Goal: Task Accomplishment & Management: Manage account settings

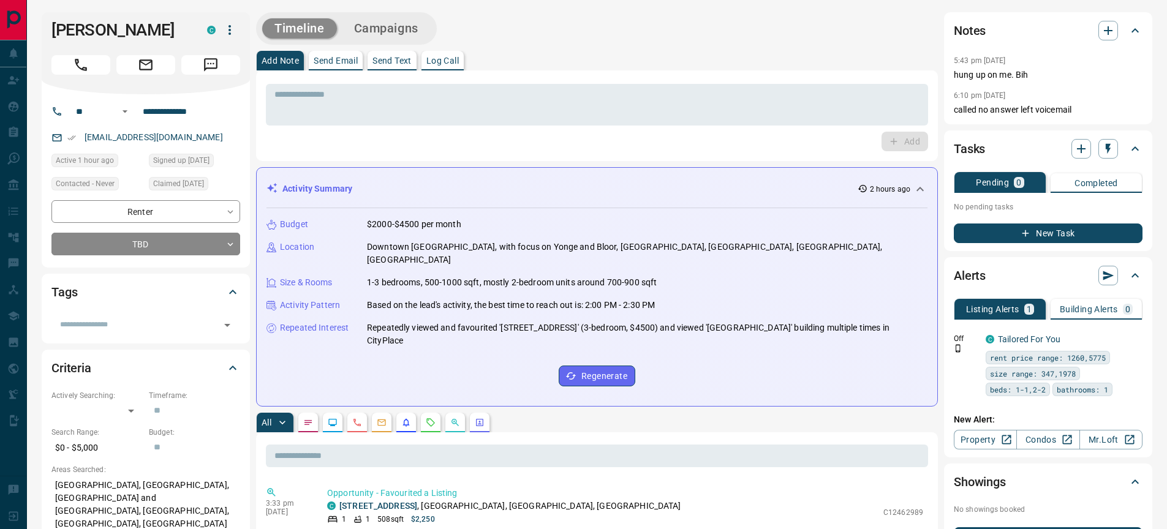
click at [714, 322] on p "Repeatedly viewed and favourited '2802 - 771 Yonge Street' (3-bedroom, $4500) a…" at bounding box center [647, 335] width 560 height 26
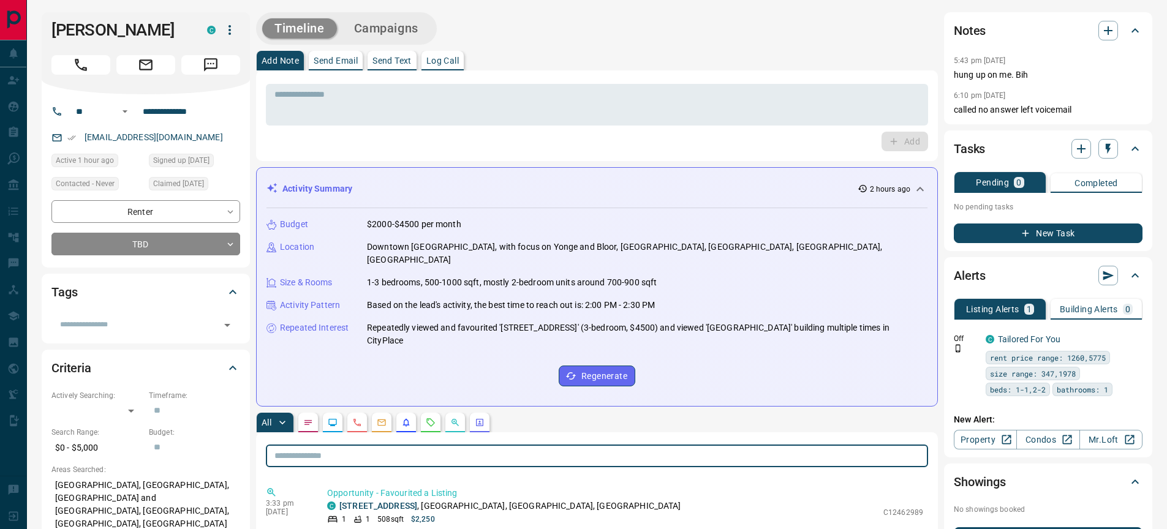
click at [633, 451] on input "text" at bounding box center [597, 456] width 662 height 23
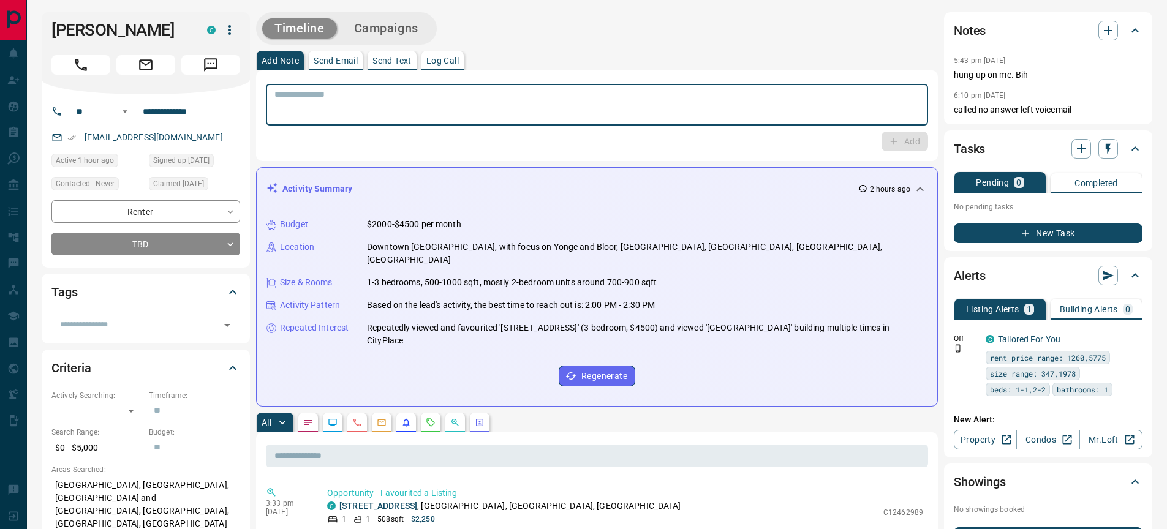
click at [598, 102] on textarea at bounding box center [596, 104] width 645 height 31
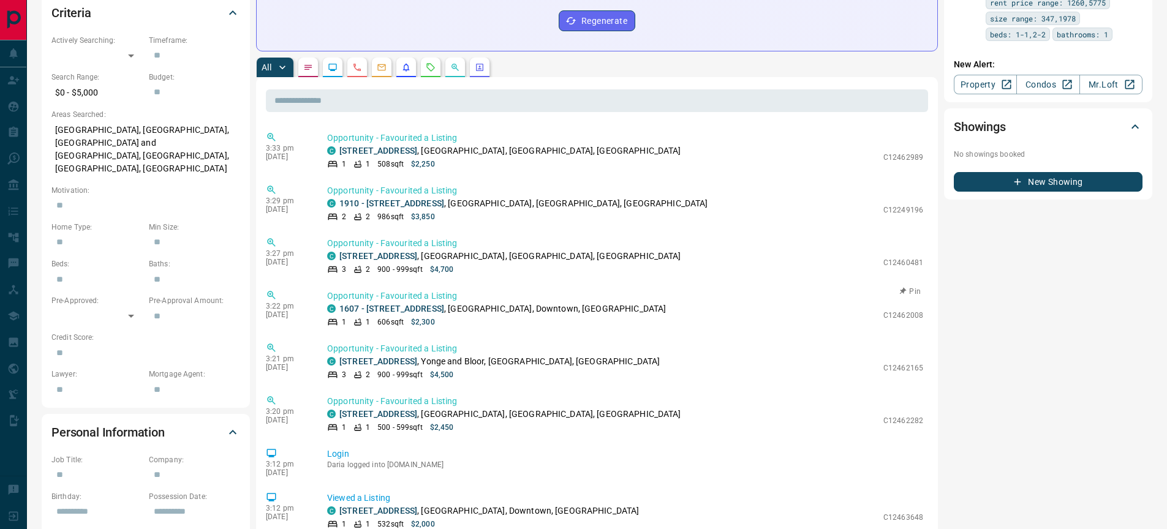
scroll to position [355, 0]
